Goal: Navigation & Orientation: Find specific page/section

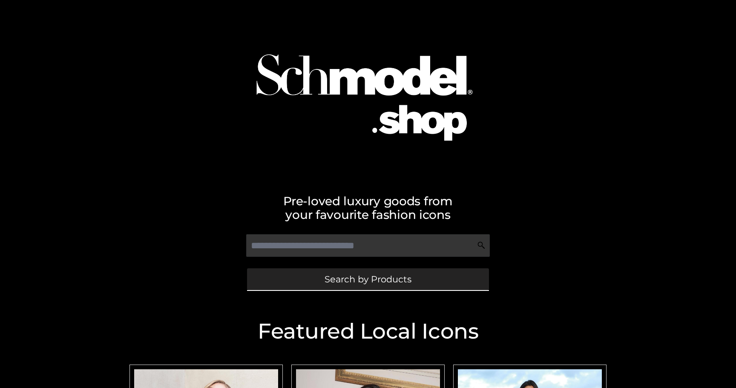
click at [311, 281] on link "Search by Products" at bounding box center [368, 279] width 242 height 22
click at [331, 285] on link "Search by Products" at bounding box center [368, 279] width 242 height 22
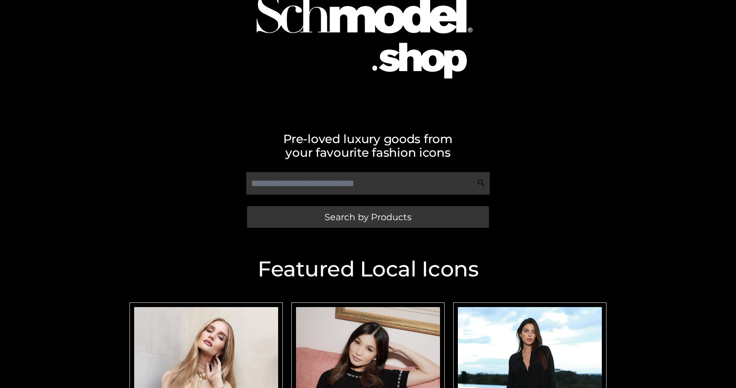
scroll to position [104, 0]
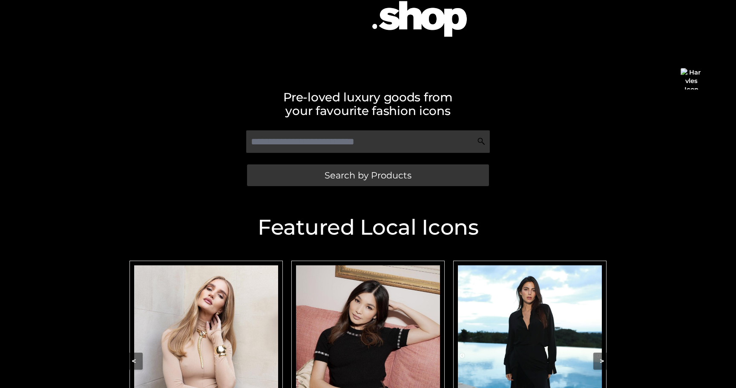
click at [219, 324] on img "Carousel Navigation" at bounding box center [206, 355] width 144 height 180
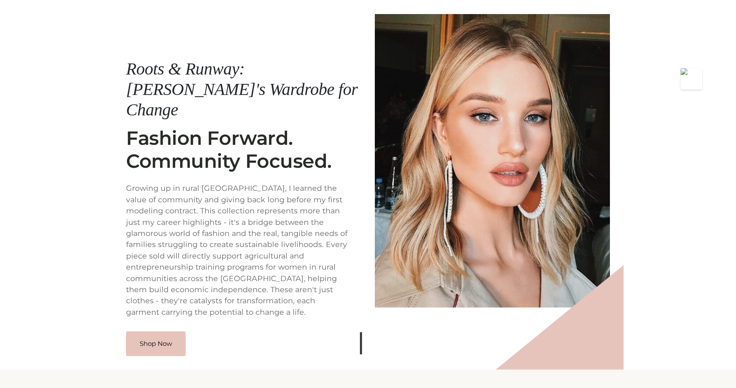
scroll to position [103, 0]
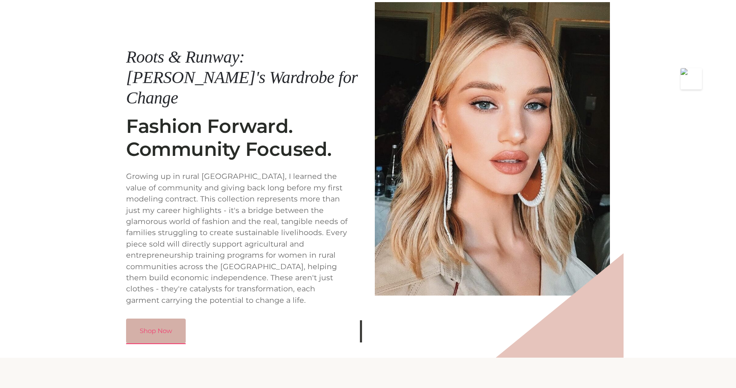
click at [155, 320] on link "Shop Now" at bounding box center [156, 331] width 60 height 25
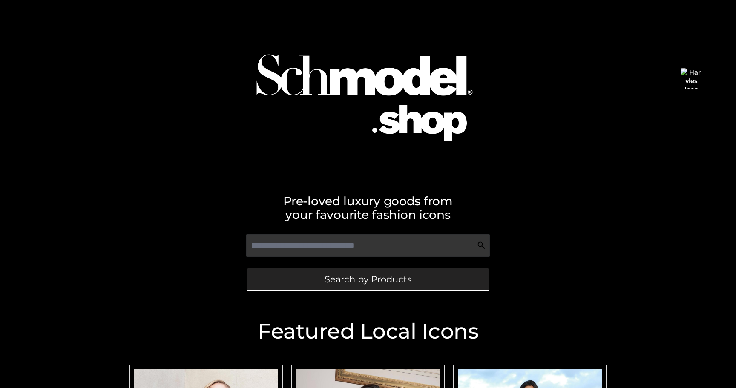
click at [345, 283] on span "Search by Products" at bounding box center [367, 279] width 87 height 9
